Goal: Transaction & Acquisition: Purchase product/service

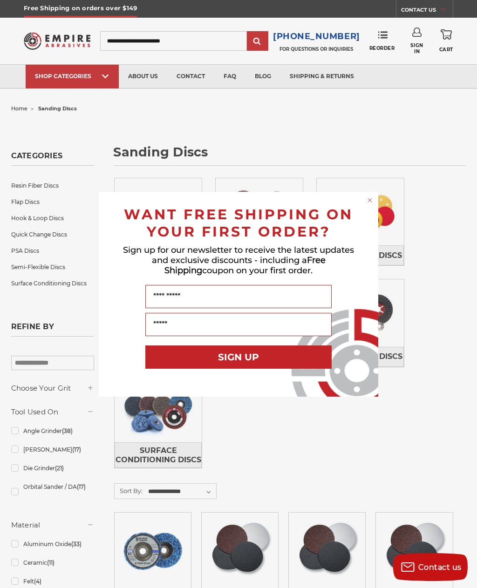
click at [327, 198] on form "WANT FREE SHIPPING ON YOUR FIRST ORDER? Sign up for our newsletter to receive t…" at bounding box center [238, 294] width 279 height 205
click at [372, 199] on circle "Close dialog" at bounding box center [370, 200] width 9 height 9
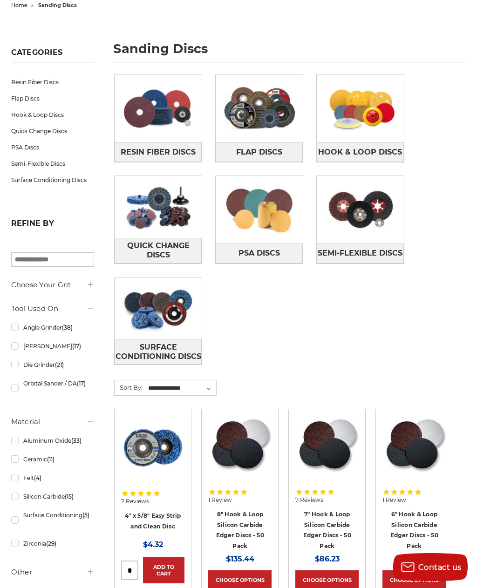
scroll to position [115, 0]
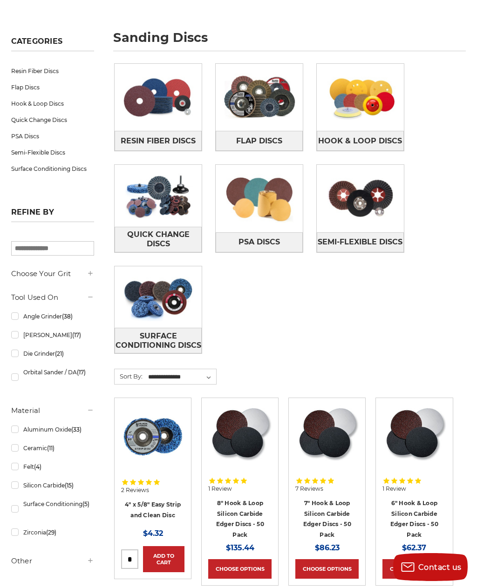
click at [264, 199] on img at bounding box center [259, 198] width 87 height 61
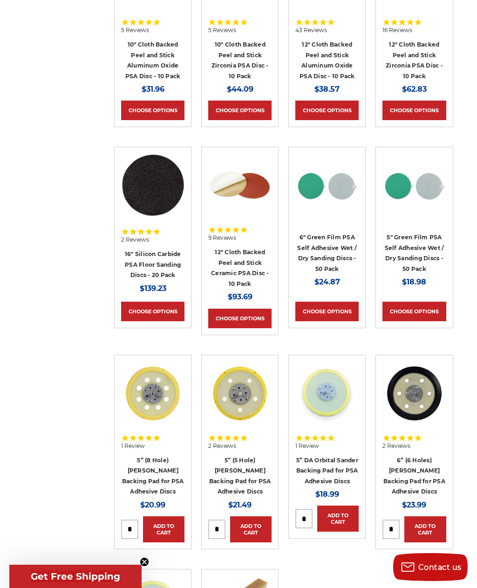
scroll to position [1099, 0]
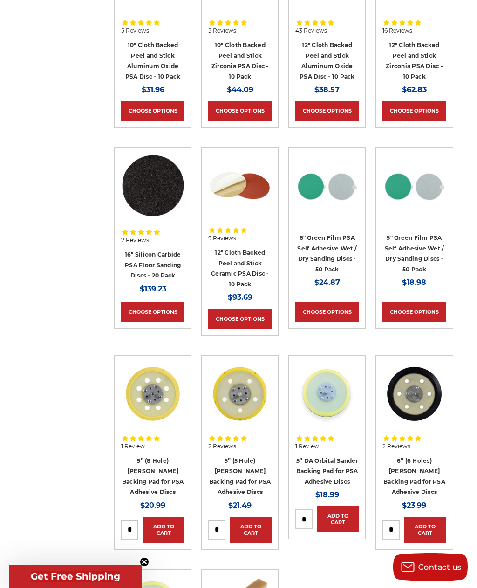
click at [150, 204] on img at bounding box center [152, 185] width 63 height 63
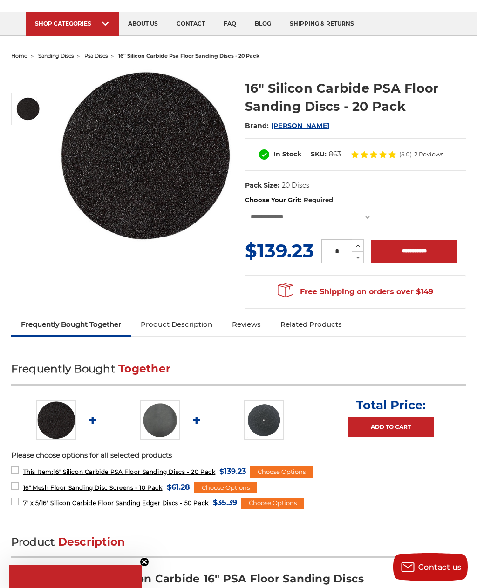
scroll to position [53, 0]
click at [368, 218] on select "**********" at bounding box center [310, 217] width 130 height 15
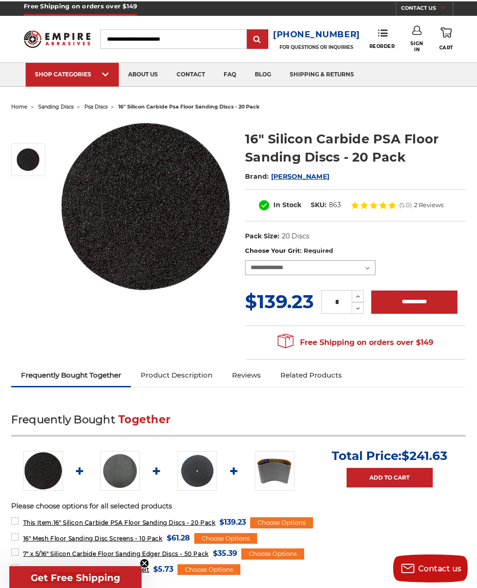
scroll to position [0, 0]
